Goal: Task Accomplishment & Management: Manage account settings

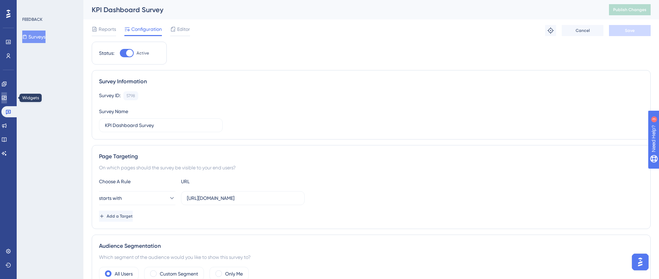
click at [7, 97] on icon at bounding box center [4, 98] width 6 height 6
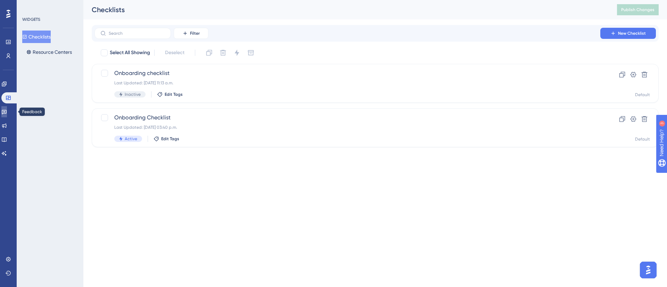
click at [7, 109] on icon at bounding box center [4, 112] width 6 height 6
click at [6, 124] on icon at bounding box center [4, 126] width 6 height 6
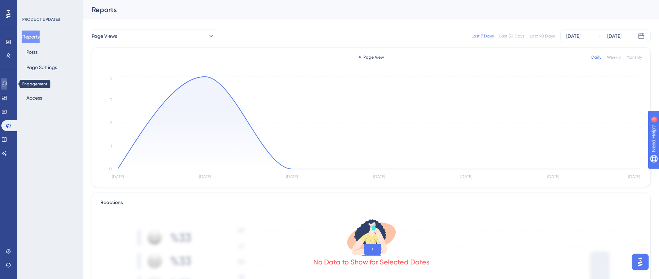
click at [7, 86] on link at bounding box center [4, 83] width 6 height 11
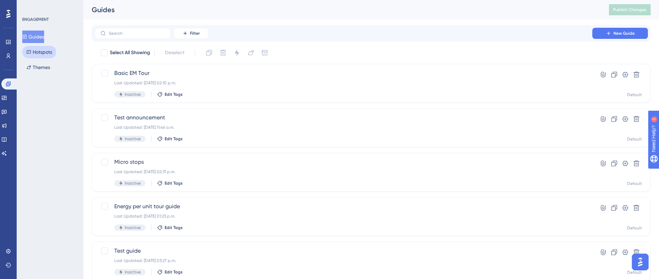
click at [49, 52] on button "Hotspots" at bounding box center [39, 52] width 34 height 12
click at [40, 36] on button "Guides" at bounding box center [37, 37] width 30 height 12
click at [173, 119] on span "Test announcement" at bounding box center [343, 118] width 458 height 8
click at [637, 34] on button "New Guide" at bounding box center [620, 33] width 56 height 11
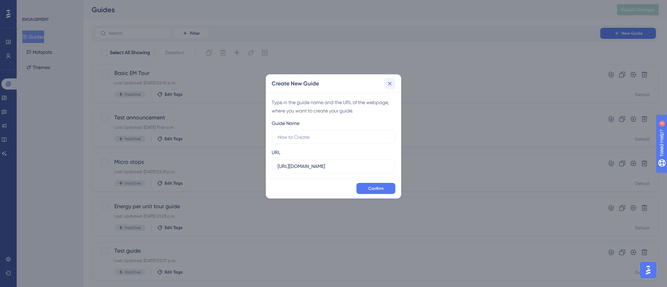
click at [389, 81] on icon at bounding box center [389, 83] width 7 height 7
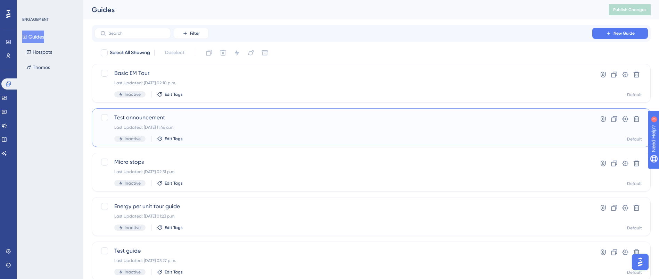
click at [126, 116] on span "Test announcement" at bounding box center [343, 118] width 458 height 8
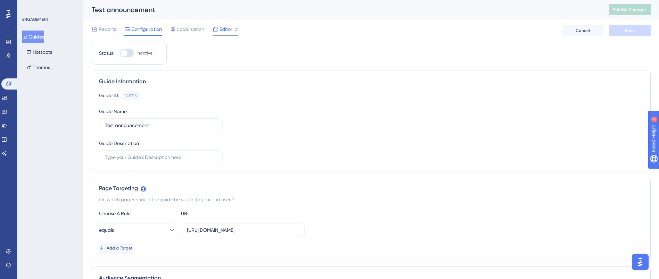
click at [218, 31] on icon at bounding box center [215, 29] width 6 height 6
click at [7, 111] on icon at bounding box center [4, 112] width 6 height 6
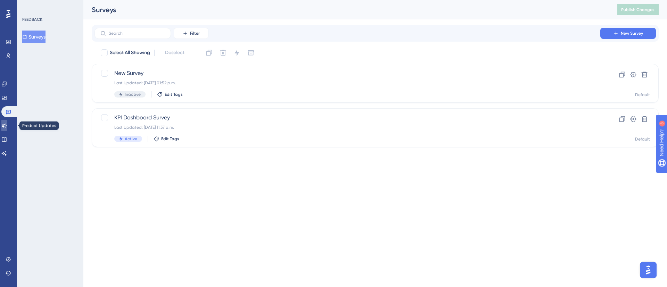
click at [7, 126] on icon at bounding box center [4, 126] width 6 height 6
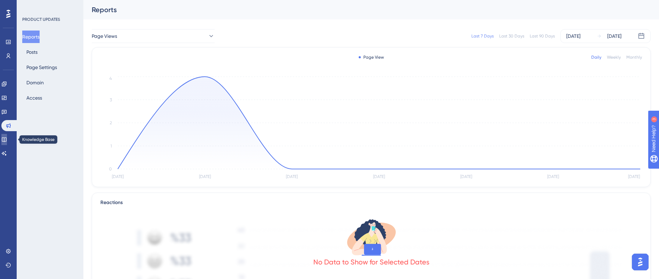
click at [7, 139] on icon at bounding box center [4, 140] width 6 height 6
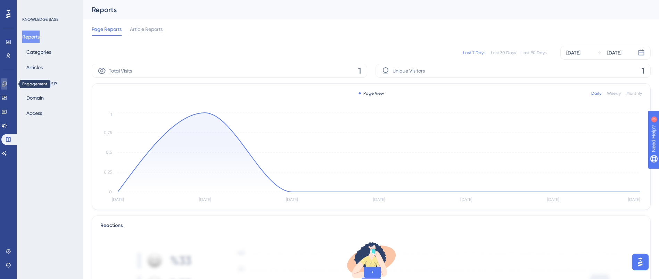
click at [7, 82] on icon at bounding box center [4, 84] width 6 height 6
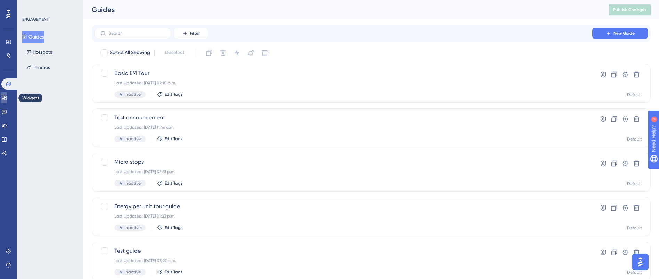
click at [7, 100] on icon at bounding box center [4, 98] width 6 height 6
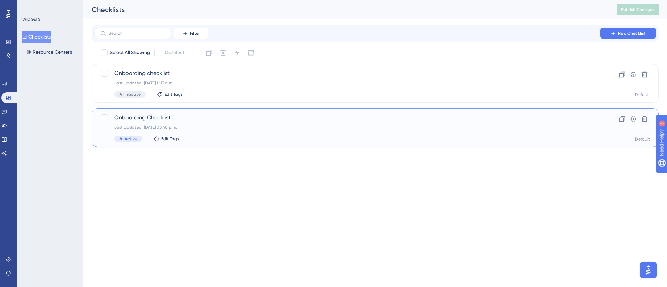
click at [176, 120] on span "Onboarding Checklist" at bounding box center [347, 118] width 466 height 8
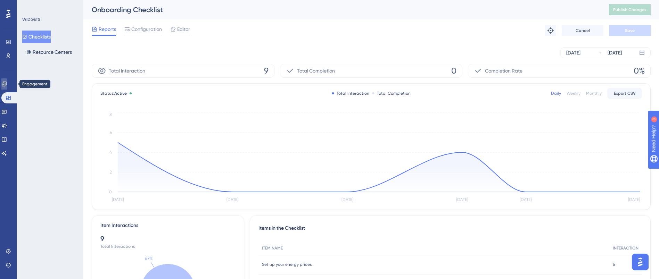
click at [5, 82] on link at bounding box center [4, 83] width 6 height 11
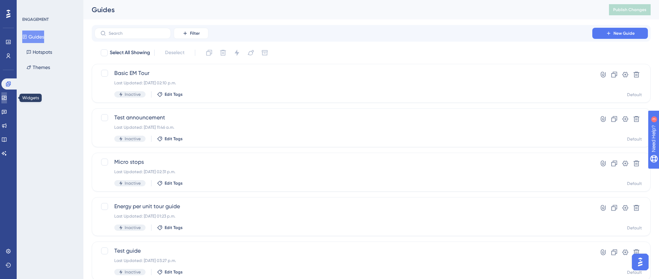
click at [7, 100] on link at bounding box center [4, 97] width 6 height 11
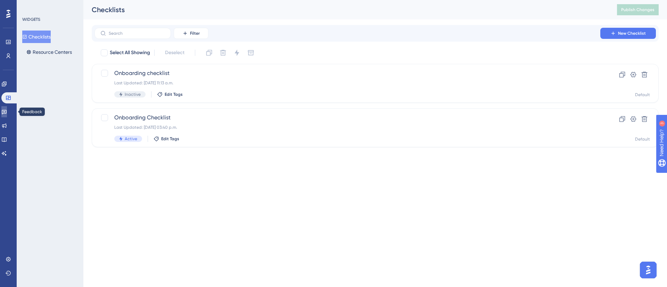
click at [7, 112] on link at bounding box center [4, 111] width 6 height 11
click at [7, 99] on icon at bounding box center [4, 98] width 6 height 6
click at [7, 86] on icon at bounding box center [4, 84] width 6 height 6
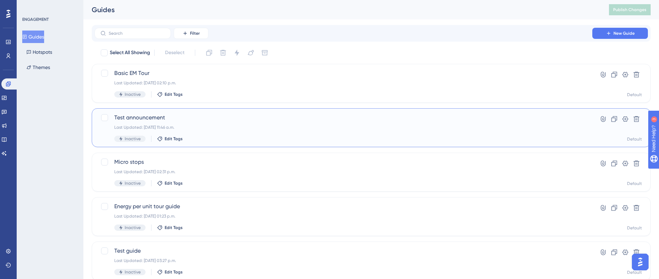
click at [169, 122] on div "Test announcement Last Updated: 04 aug 2025 11:46 a.m. Inactive Edit Tags" at bounding box center [343, 128] width 458 height 28
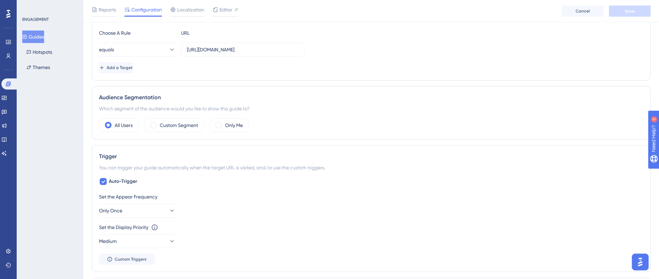
scroll to position [156, 0]
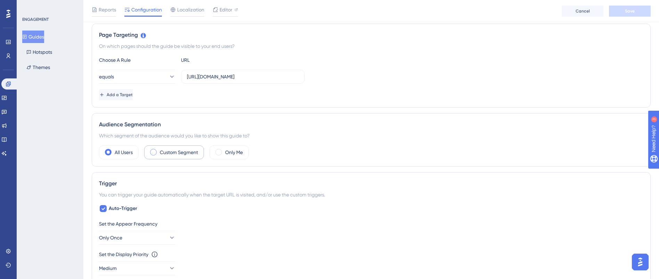
click at [164, 151] on label "Custom Segment" at bounding box center [179, 152] width 38 height 8
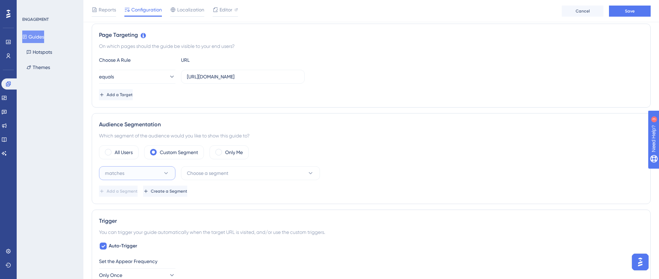
click at [159, 175] on button "matches" at bounding box center [137, 173] width 76 height 14
click at [223, 172] on span "Choose a segment" at bounding box center [207, 173] width 41 height 8
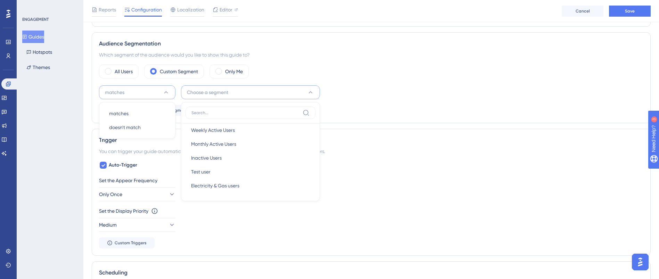
scroll to position [197, 0]
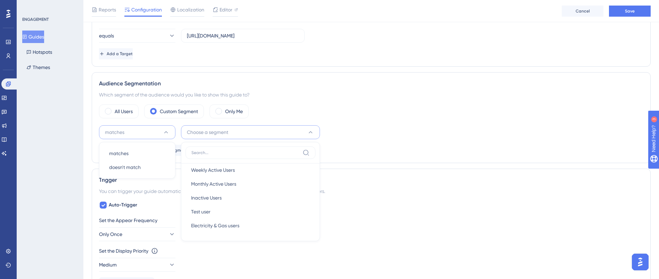
drag, startPoint x: 380, startPoint y: 125, endPoint x: 368, endPoint y: 126, distance: 12.2
click at [381, 125] on div "All Users Custom Segment Only Me matches matches matches doesn't match doesn't …" at bounding box center [371, 130] width 544 height 51
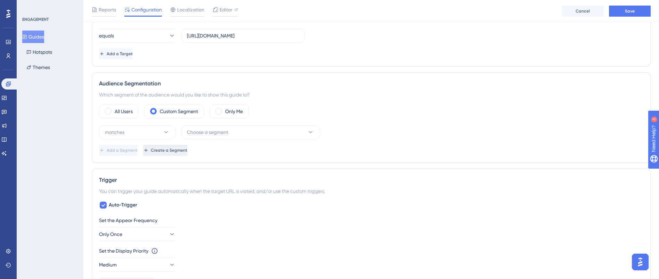
click at [187, 152] on span "Create a Segment" at bounding box center [169, 151] width 36 height 6
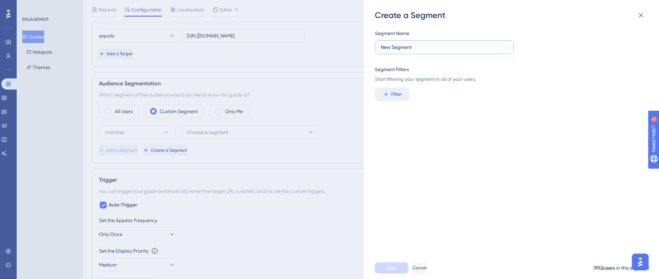
click at [420, 48] on input "New Segment" at bounding box center [444, 47] width 127 height 8
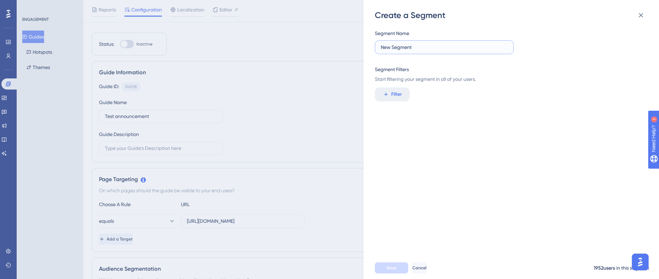
scroll to position [0, 0]
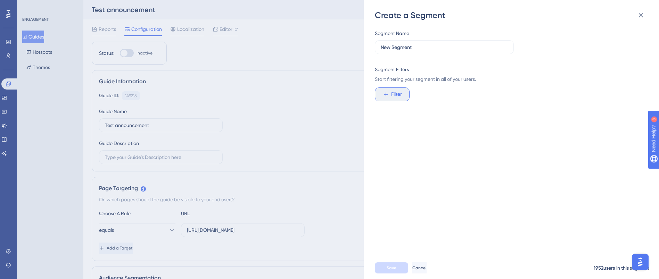
click at [389, 93] on icon at bounding box center [386, 94] width 6 height 6
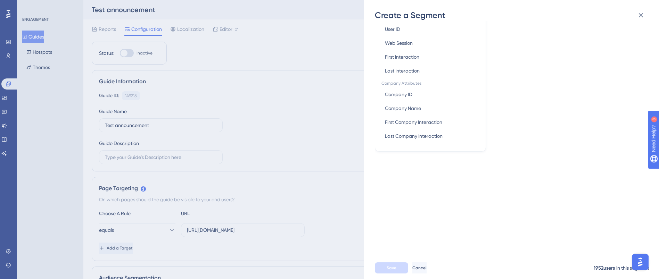
scroll to position [207, 0]
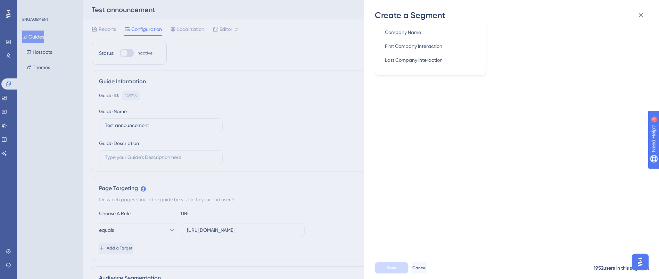
click at [473, 192] on div "Segment Name New Segment Segment Filters Start filtering your segment in all of…" at bounding box center [515, 139] width 280 height 236
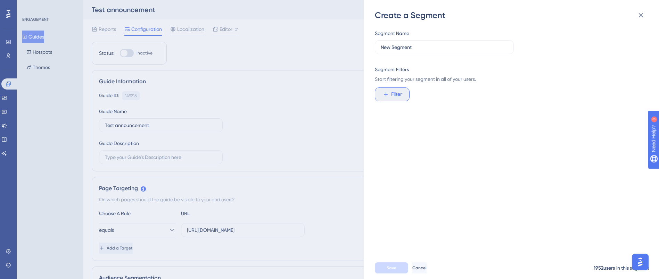
click at [399, 95] on span "Filter" at bounding box center [396, 94] width 11 height 8
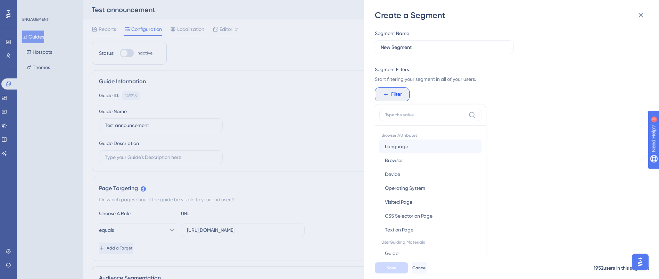
scroll to position [50, 0]
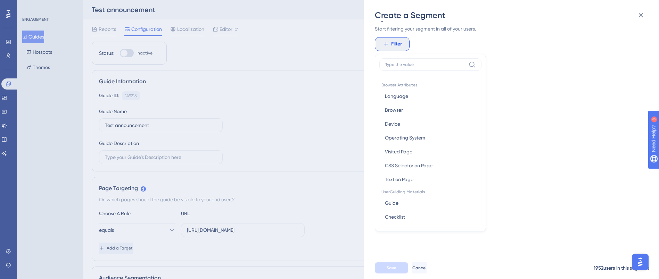
click at [540, 95] on div "Segment Name New Segment Segment Filters Start filtering your segment in all of…" at bounding box center [515, 139] width 280 height 236
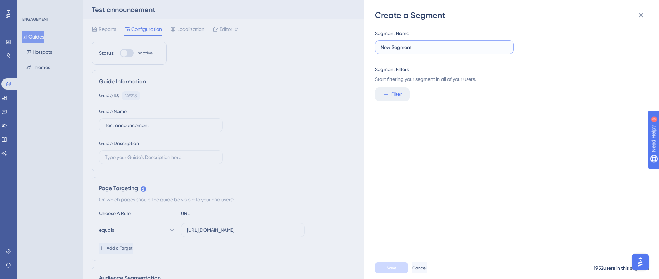
click at [430, 50] on input "New Segment" at bounding box center [444, 47] width 127 height 8
click at [447, 168] on div "Segment Name New Segment Segment Filters Start filtering your segment in all of…" at bounding box center [515, 139] width 280 height 236
click at [398, 94] on span "Filter" at bounding box center [396, 94] width 11 height 8
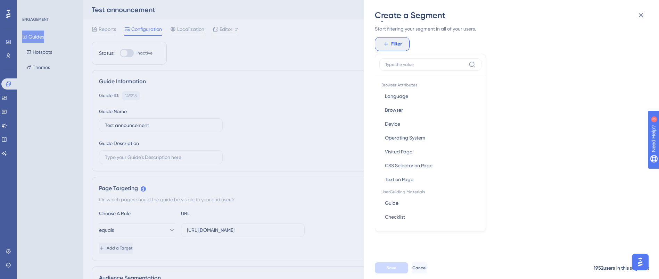
click at [531, 104] on div "Segment Name New Segment Segment Filters Start filtering your segment in all of…" at bounding box center [515, 139] width 280 height 236
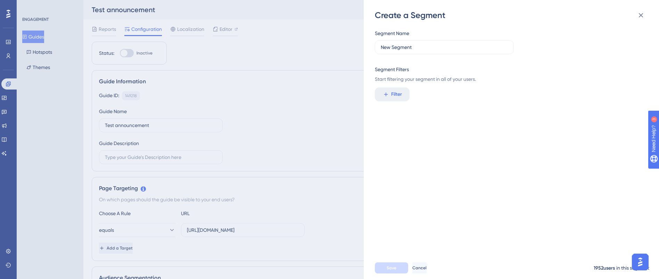
scroll to position [0, 0]
click at [404, 96] on button "Filter" at bounding box center [392, 94] width 35 height 14
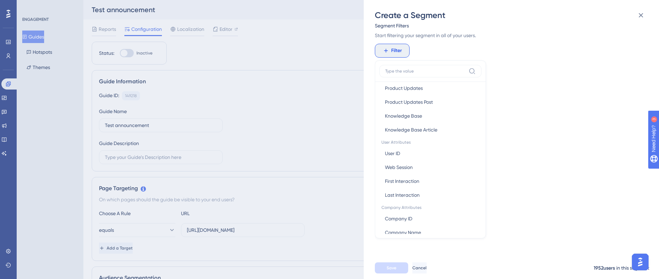
scroll to position [298, 0]
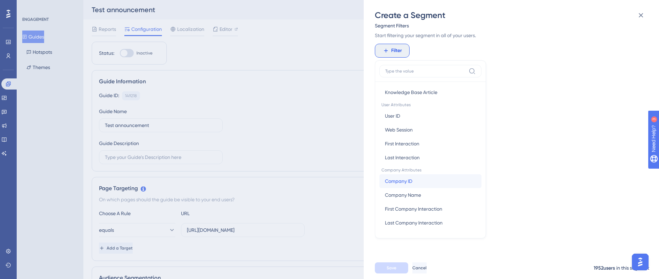
click at [417, 182] on button "Company ID Company ID" at bounding box center [430, 181] width 102 height 14
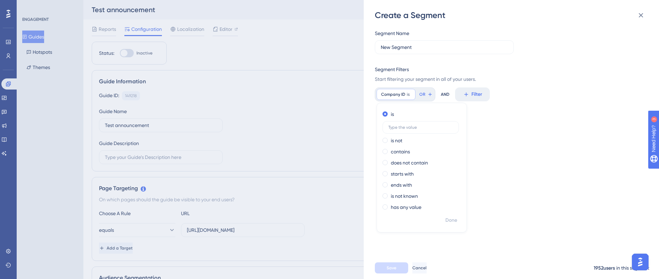
scroll to position [0, 0]
click at [402, 128] on input "text" at bounding box center [420, 127] width 65 height 5
click at [509, 218] on div "Segment Name New Segment Segment Filters Start filtering your segment in all of…" at bounding box center [515, 139] width 280 height 236
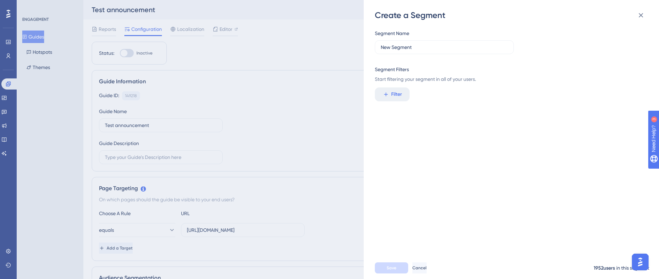
click at [315, 23] on div "Create a Segment Segment Name New Segment Segment Filters Start filtering your …" at bounding box center [329, 139] width 659 height 279
